Goal: Task Accomplishment & Management: Manage account settings

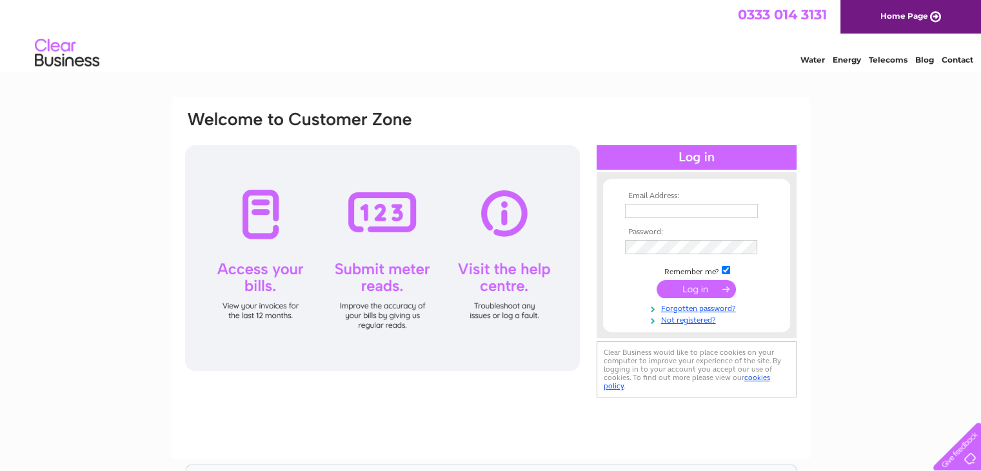
type input "info@elevationsafetygroup.com"
click at [699, 285] on input "submit" at bounding box center [696, 289] width 79 height 18
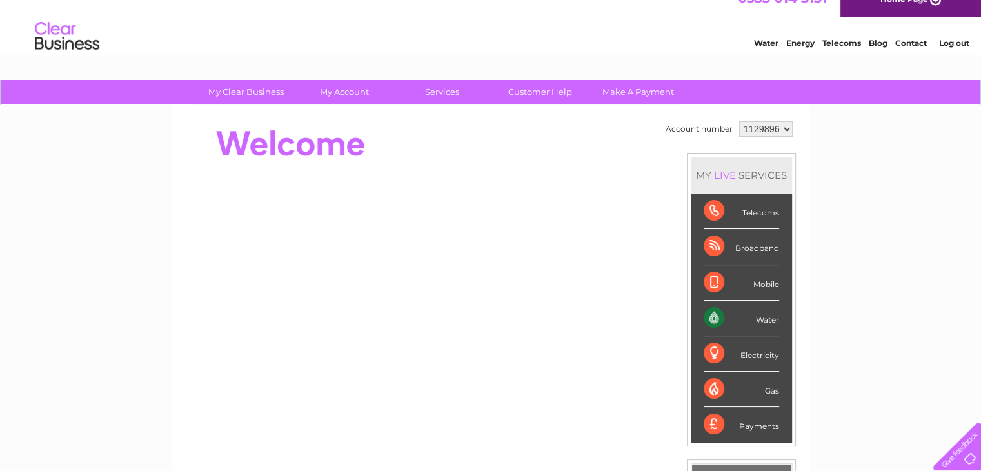
scroll to position [6, 0]
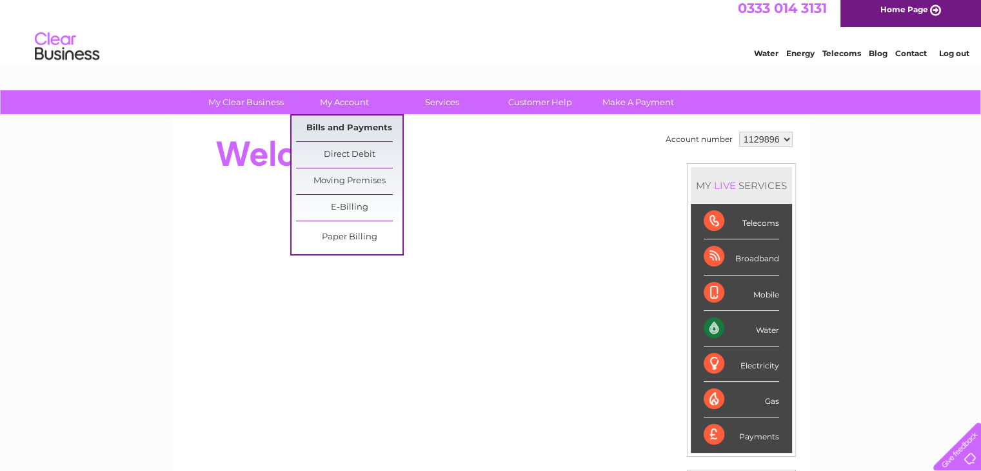
click at [350, 130] on link "Bills and Payments" at bounding box center [349, 128] width 106 height 26
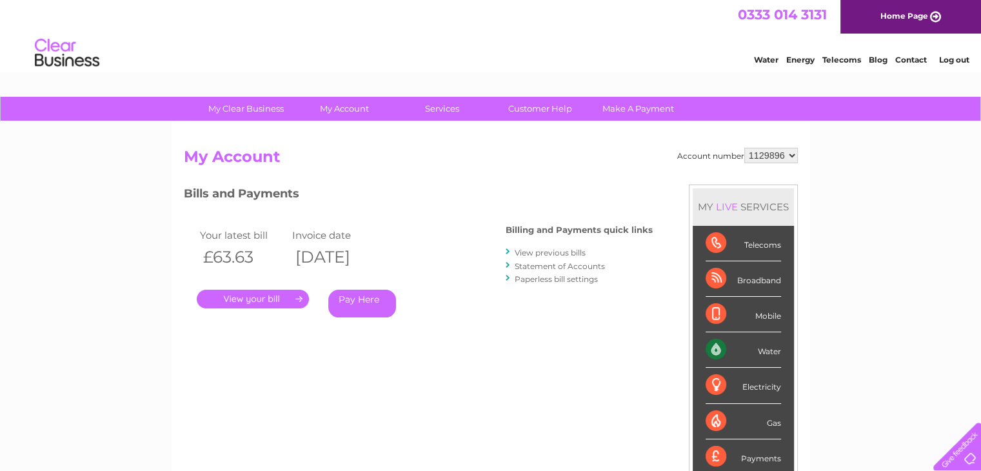
click at [280, 297] on link "." at bounding box center [253, 299] width 112 height 19
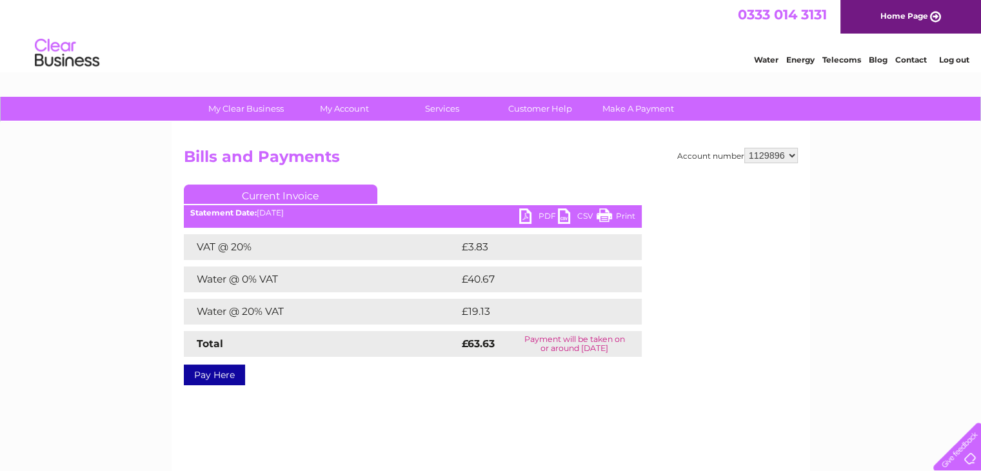
click at [539, 216] on link "PDF" at bounding box center [538, 217] width 39 height 19
